Goal: Task Accomplishment & Management: Manage account settings

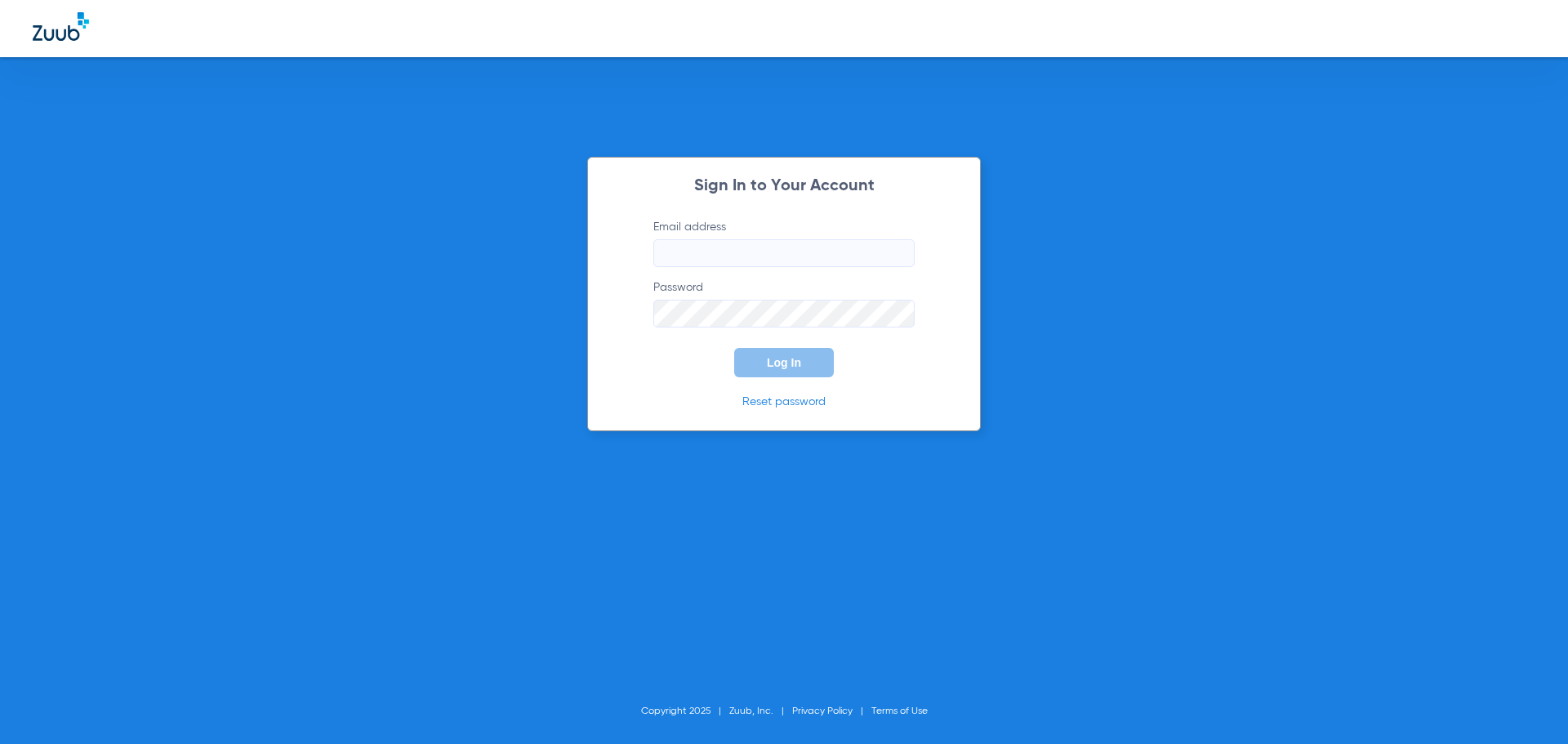
click at [742, 252] on input "Email address" at bounding box center [784, 253] width 261 height 27
click at [779, 254] on input "kristinaoldenburg85" at bounding box center [784, 253] width 261 height 27
type input "[EMAIL_ADDRESS][DOMAIN_NAME]"
click at [735, 348] on button "Log In" at bounding box center [784, 362] width 100 height 29
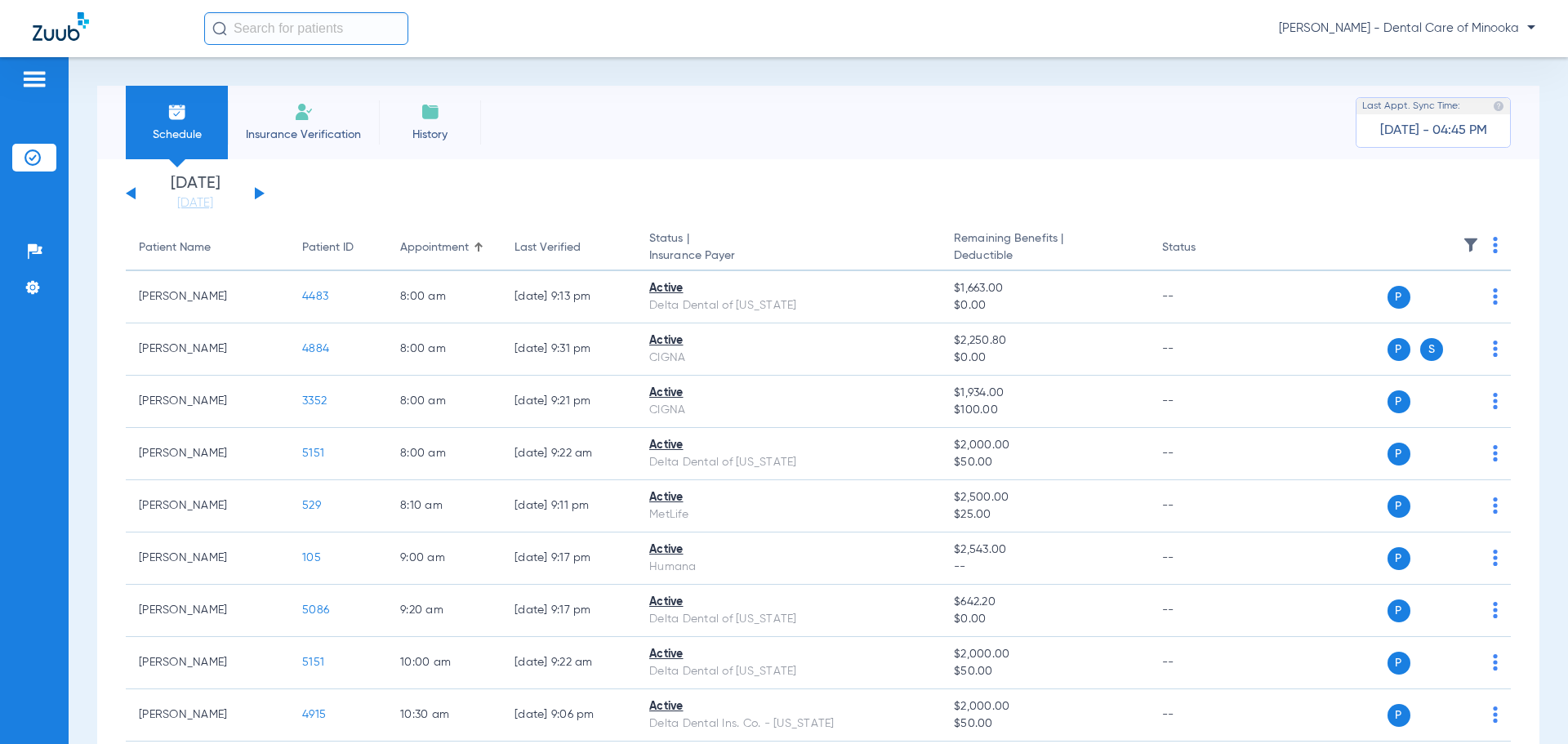
click at [258, 191] on button at bounding box center [260, 193] width 10 height 12
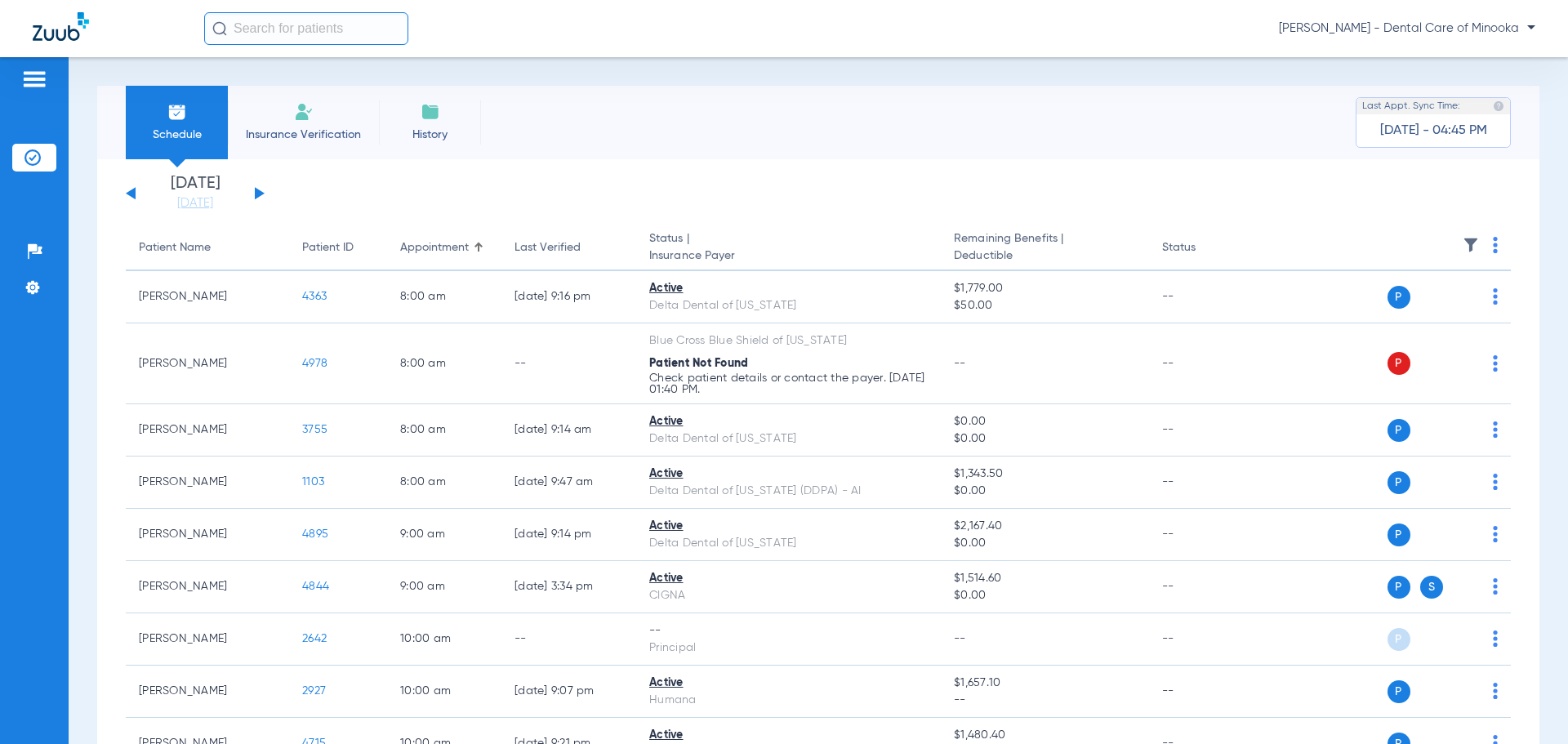
click at [716, 115] on div "Schedule Insurance Verification History Last Appt. Sync Time: [DATE] - 04:45 PM" at bounding box center [818, 122] width 1443 height 74
